Goal: Information Seeking & Learning: Find contact information

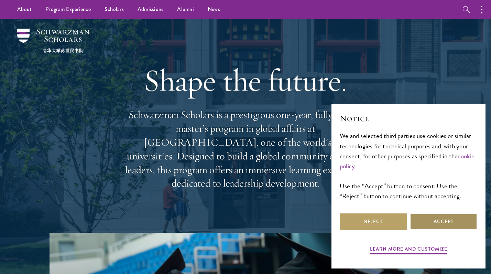
click at [446, 219] on button "Accept" at bounding box center [443, 221] width 67 height 17
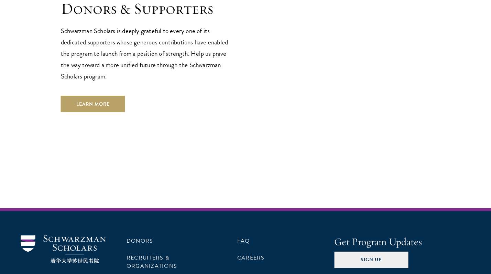
scroll to position [2092, 0]
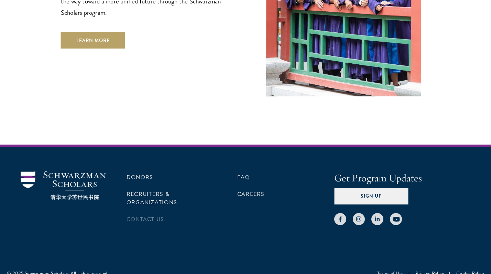
click at [152, 213] on li "Contact Us" at bounding box center [165, 219] width 76 height 12
click at [151, 215] on link "Contact Us" at bounding box center [145, 219] width 37 height 8
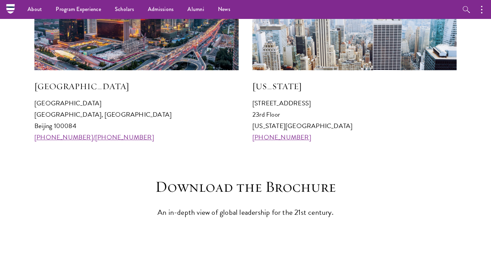
scroll to position [619, 0]
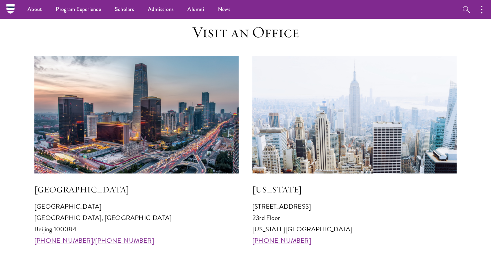
drag, startPoint x: 166, startPoint y: 218, endPoint x: 157, endPoint y: 218, distance: 8.9
click at [166, 218] on p "[GEOGRAPHIC_DATA] [GEOGRAPHIC_DATA] 100084 [PHONE_NUMBER]/[PHONE_NUMBER]" at bounding box center [136, 222] width 204 height 45
click at [131, 218] on p "[GEOGRAPHIC_DATA] [GEOGRAPHIC_DATA] 100084 [PHONE_NUMBER]/[PHONE_NUMBER]" at bounding box center [136, 222] width 204 height 45
drag, startPoint x: 133, startPoint y: 219, endPoint x: 28, endPoint y: 216, distance: 105.2
click at [28, 216] on section "Visit an Office [GEOGRAPHIC_DATA] [GEOGRAPHIC_DATA] 100084 [PHONE_NUMBER]/[PHON…" at bounding box center [245, 134] width 491 height 223
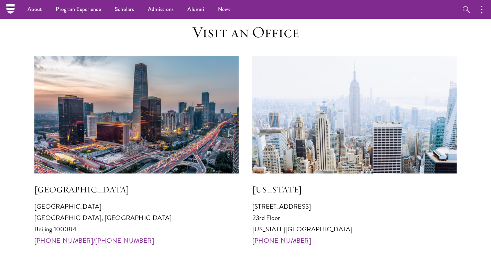
copy p "[GEOGRAPHIC_DATA], [GEOGRAPHIC_DATA]"
drag, startPoint x: 118, startPoint y: 228, endPoint x: 78, endPoint y: 232, distance: 39.4
click at [118, 228] on p "[GEOGRAPHIC_DATA] [GEOGRAPHIC_DATA] 100084 [PHONE_NUMBER]/[PHONE_NUMBER]" at bounding box center [136, 222] width 204 height 45
drag, startPoint x: 52, startPoint y: 230, endPoint x: 25, endPoint y: 231, distance: 26.8
click at [25, 231] on section "Visit an Office [GEOGRAPHIC_DATA] [GEOGRAPHIC_DATA] 100084 [PHONE_NUMBER]/[PHON…" at bounding box center [245, 134] width 491 height 223
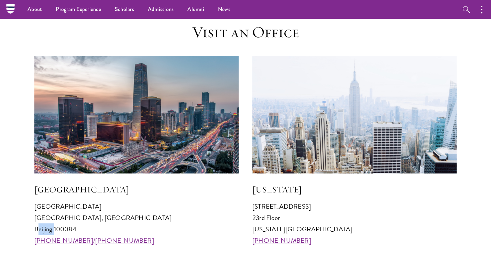
copy p "[GEOGRAPHIC_DATA]"
drag, startPoint x: 163, startPoint y: 225, endPoint x: 131, endPoint y: 227, distance: 31.4
click at [163, 225] on p "[GEOGRAPHIC_DATA] [GEOGRAPHIC_DATA] 100084 [PHONE_NUMBER]/[PHONE_NUMBER]" at bounding box center [136, 222] width 204 height 45
drag, startPoint x: 81, startPoint y: 227, endPoint x: 54, endPoint y: 227, distance: 27.2
click at [54, 227] on p "[GEOGRAPHIC_DATA] [GEOGRAPHIC_DATA] 100084 [PHONE_NUMBER]/[PHONE_NUMBER]" at bounding box center [136, 222] width 204 height 45
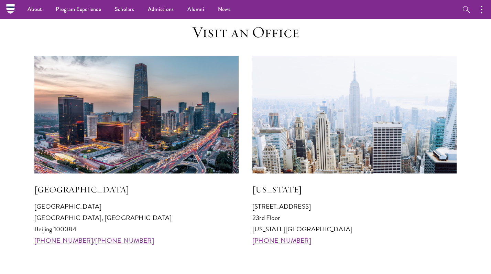
copy p "100084"
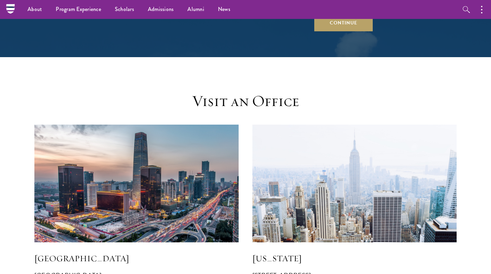
scroll to position [653, 0]
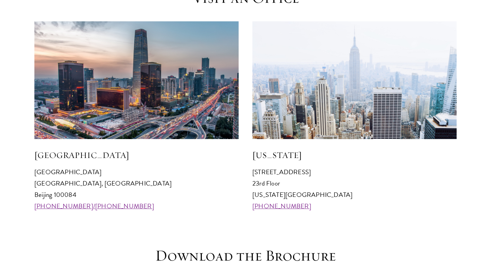
drag, startPoint x: 251, startPoint y: 5, endPoint x: 278, endPoint y: 5, distance: 26.5
